Goal: Navigation & Orientation: Find specific page/section

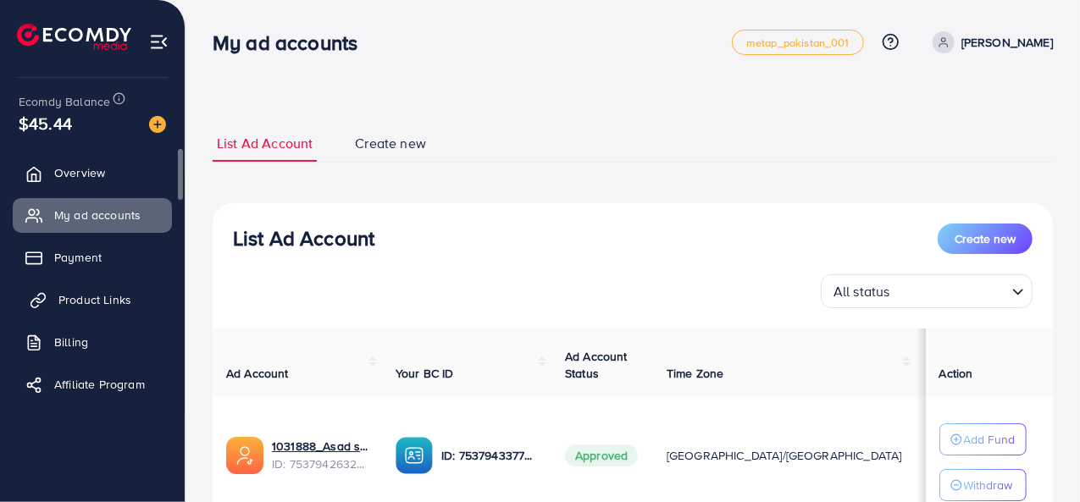
click at [98, 296] on span "Product Links" at bounding box center [94, 299] width 73 height 17
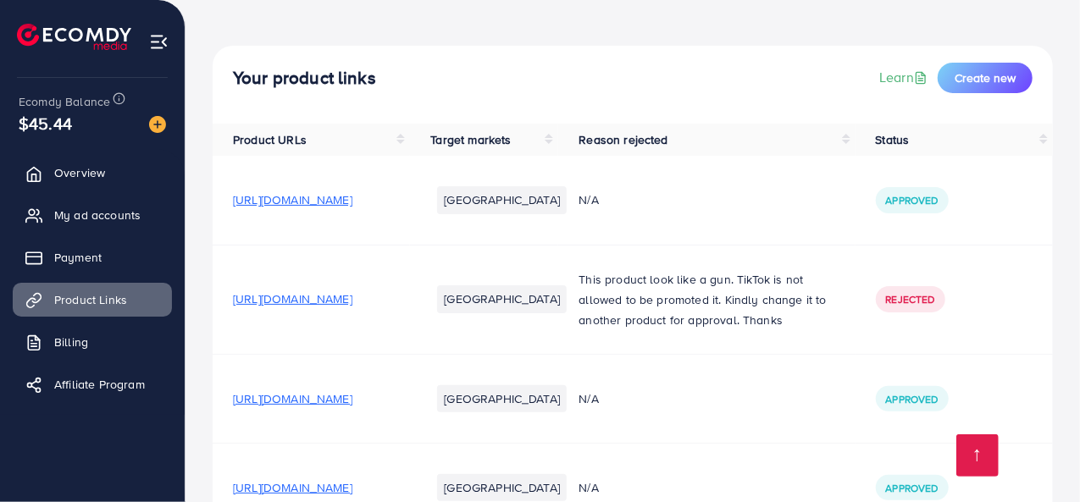
scroll to position [185, 0]
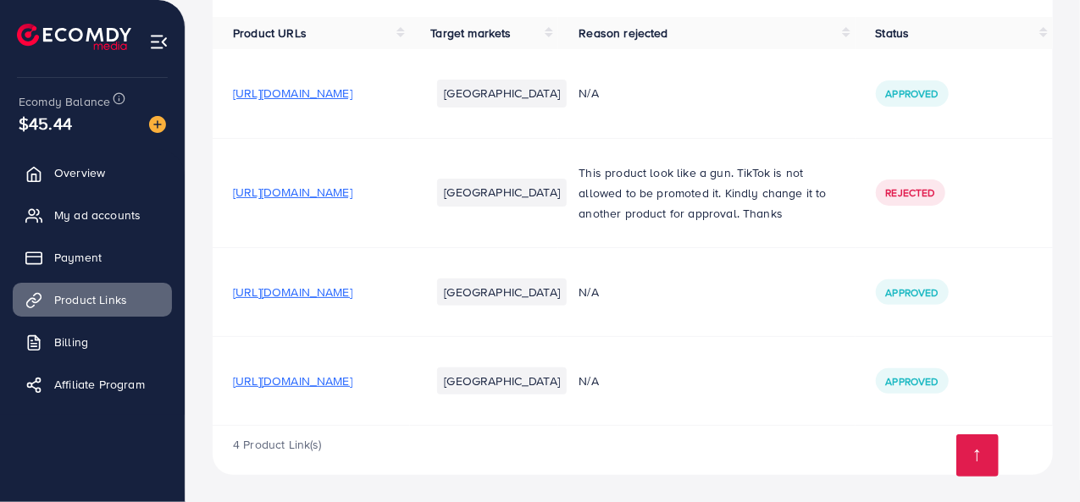
click at [315, 385] on span "[URL][DOMAIN_NAME]" at bounding box center [292, 381] width 119 height 17
click at [0, 373] on li "Affiliate Program" at bounding box center [92, 385] width 185 height 34
drag, startPoint x: 0, startPoint y: 373, endPoint x: 0, endPoint y: 495, distance: 122.8
click at [0, 419] on div "Ecomdy Balance $45.44 Overview My ad accounts Payment Product Links Billing Aff…" at bounding box center [92, 251] width 185 height 502
click at [121, 213] on span "My ad accounts" at bounding box center [101, 215] width 86 height 17
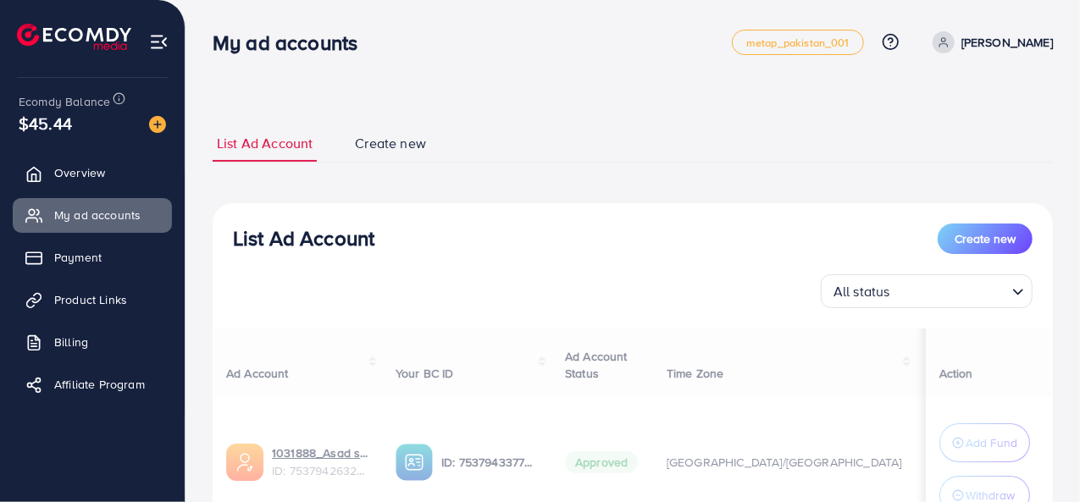
click at [114, 432] on div "Ecomdy Balance $45.44 Overview My ad accounts Payment Product Links Billing Aff…" at bounding box center [92, 251] width 185 height 502
